Goal: Transaction & Acquisition: Purchase product/service

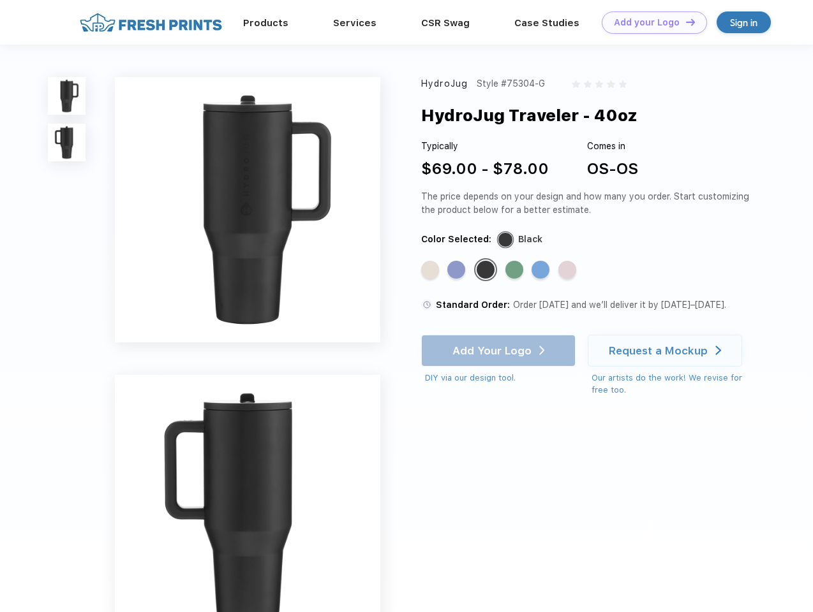
click at [649, 22] on link "Add your Logo Design Tool" at bounding box center [653, 22] width 105 height 22
click at [0, 0] on div "Design Tool" at bounding box center [0, 0] width 0 height 0
click at [684, 22] on link "Add your Logo Design Tool" at bounding box center [653, 22] width 105 height 22
click at [67, 96] on img at bounding box center [67, 96] width 38 height 38
click at [67, 143] on img at bounding box center [67, 143] width 38 height 38
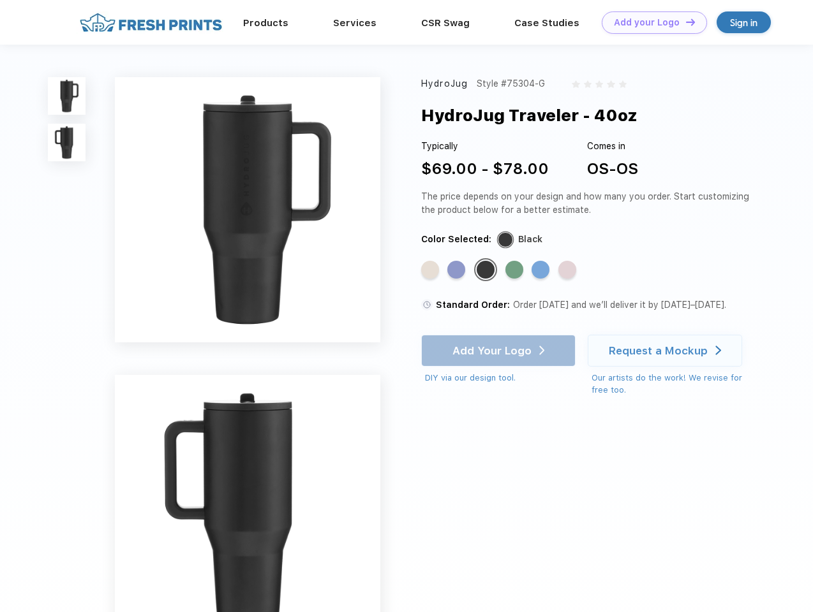
click at [431, 270] on div "Standard Color" at bounding box center [430, 270] width 18 height 18
click at [457, 270] on div "Standard Color" at bounding box center [456, 270] width 18 height 18
click at [487, 270] on div "Standard Color" at bounding box center [485, 270] width 18 height 18
click at [515, 270] on div "Standard Color" at bounding box center [514, 270] width 18 height 18
click at [542, 270] on div "Standard Color" at bounding box center [540, 270] width 18 height 18
